Goal: Navigation & Orientation: Find specific page/section

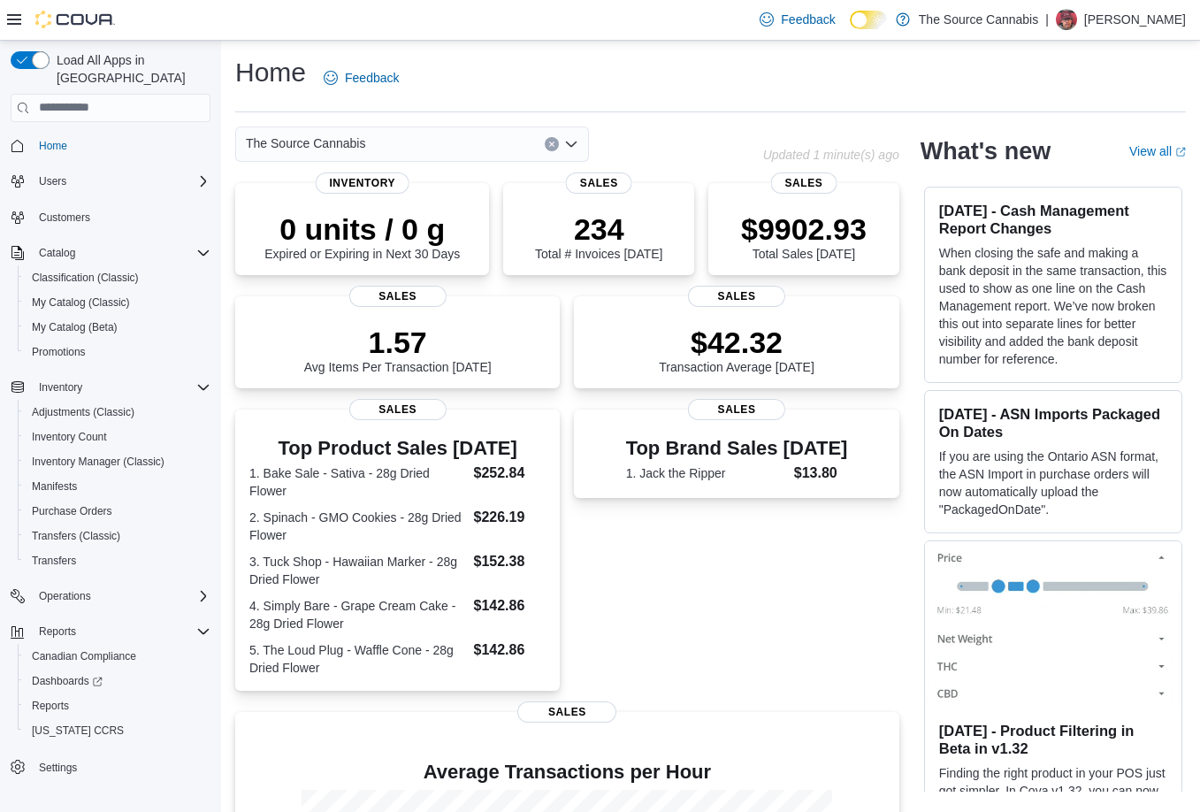
click at [17, 22] on icon at bounding box center [14, 19] width 14 height 14
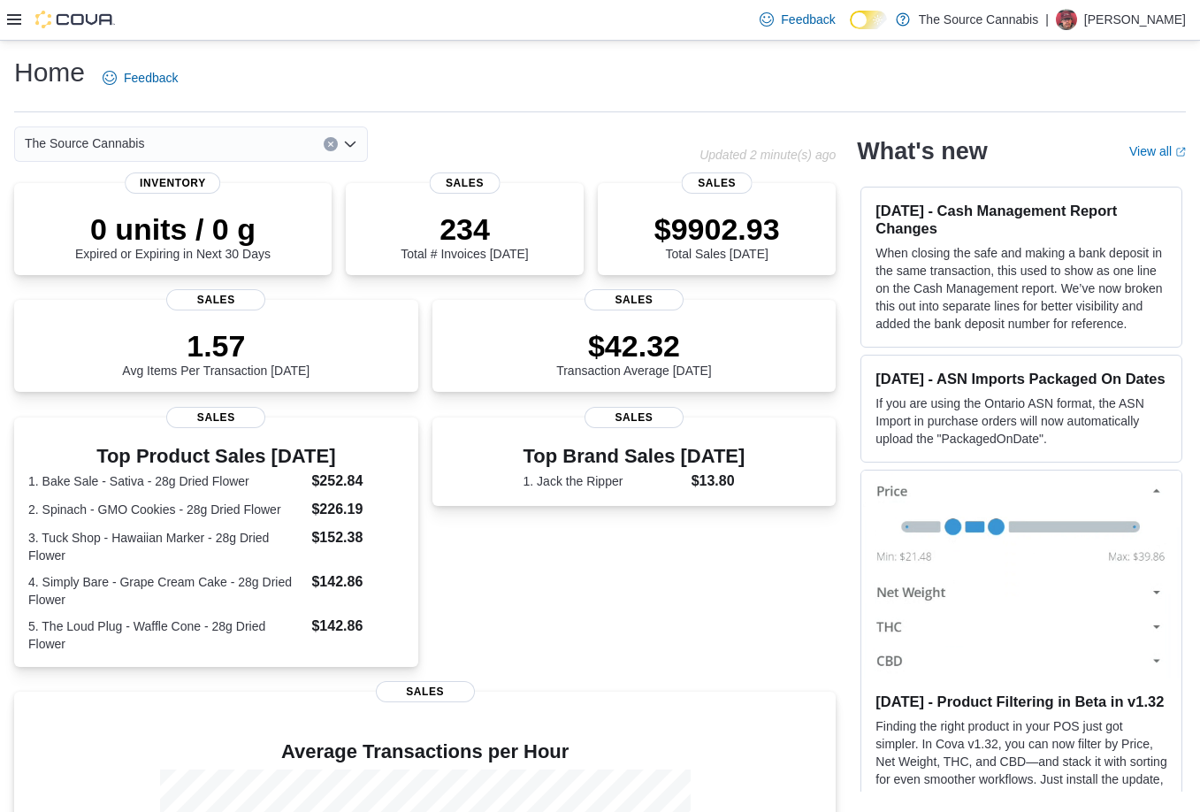
drag, startPoint x: 1188, startPoint y: 0, endPoint x: 775, endPoint y: 607, distance: 735.0
click at [775, 607] on div "Top Brand Sales [DATE] 1. Jack the Ripper $13.80 Sales" at bounding box center [634, 544] width 404 height 254
